Goal: Task Accomplishment & Management: Complete application form

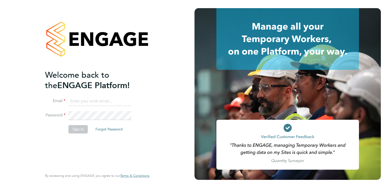
type input "aaron.dawson@buildrec.com"
click at [74, 132] on button "Sign In" at bounding box center [77, 129] width 19 height 8
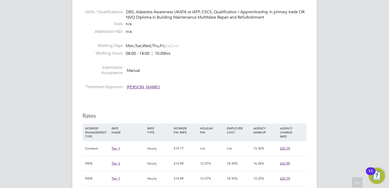
scroll to position [331, 0]
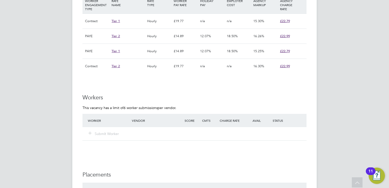
scroll to position [458, 0]
